Goal: Navigation & Orientation: Find specific page/section

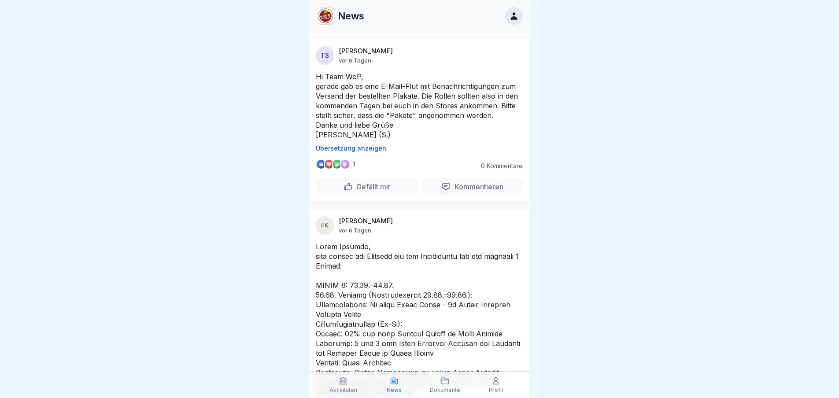
click at [445, 386] on div "Dokumente" at bounding box center [445, 385] width 47 height 17
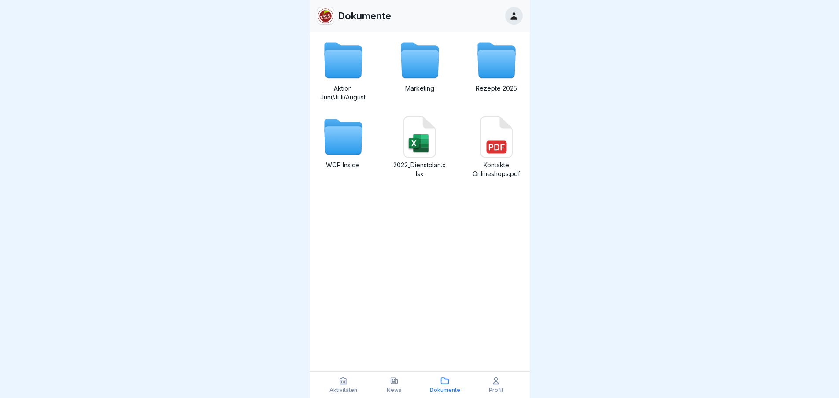
click at [348, 59] on icon at bounding box center [343, 64] width 38 height 28
click at [419, 82] on div "Marketing" at bounding box center [419, 70] width 53 height 63
click at [344, 389] on p "Aktivitäten" at bounding box center [344, 390] width 28 height 6
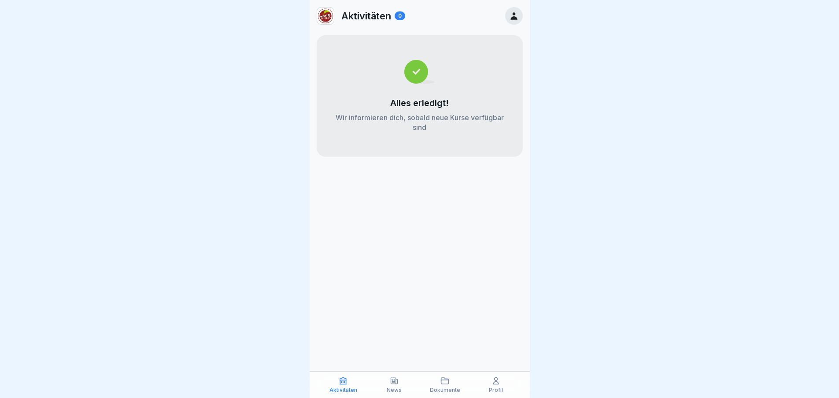
click at [391, 389] on p "News" at bounding box center [394, 390] width 15 height 6
